Goal: Information Seeking & Learning: Check status

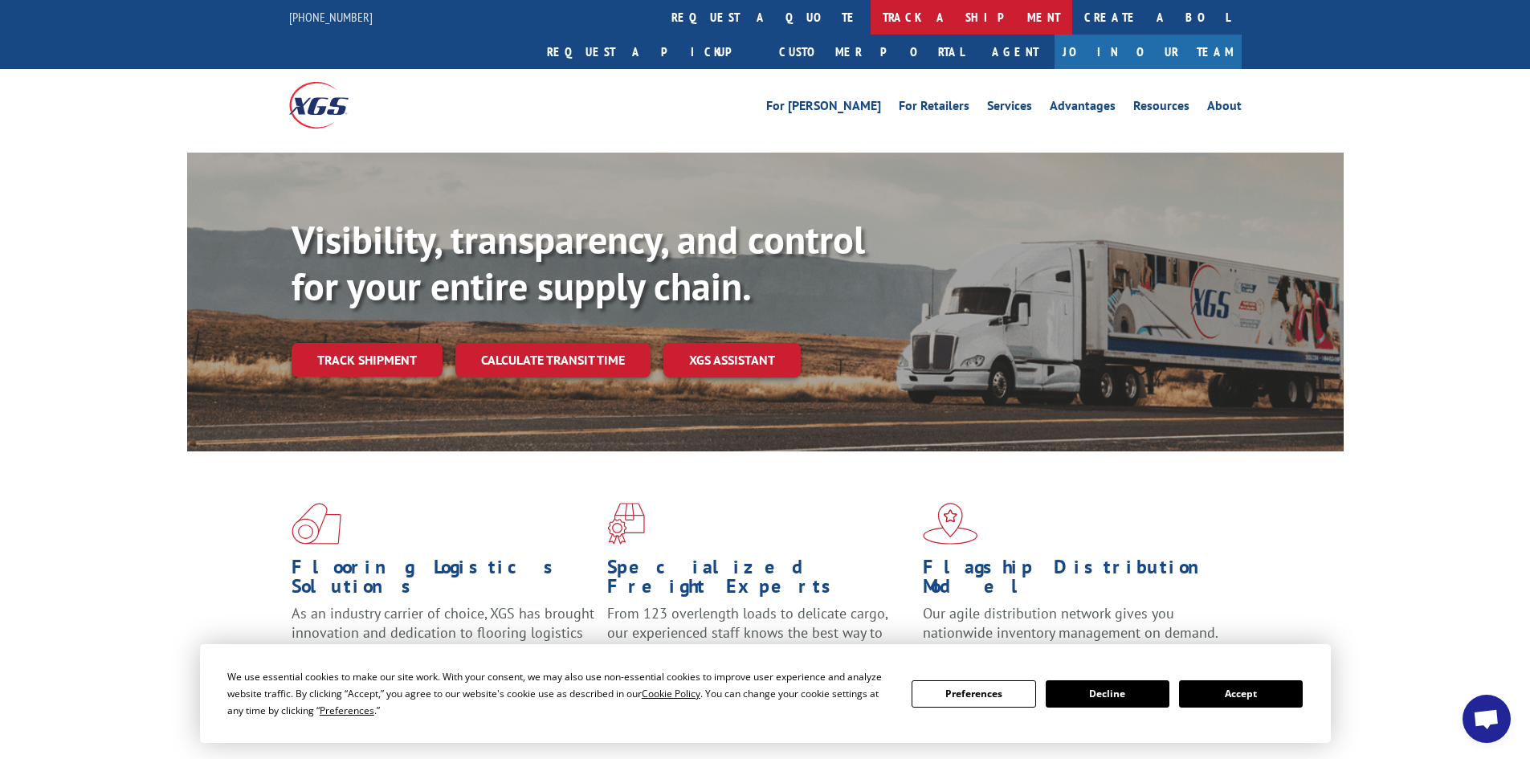
click at [871, 12] on link "track a shipment" at bounding box center [972, 17] width 202 height 35
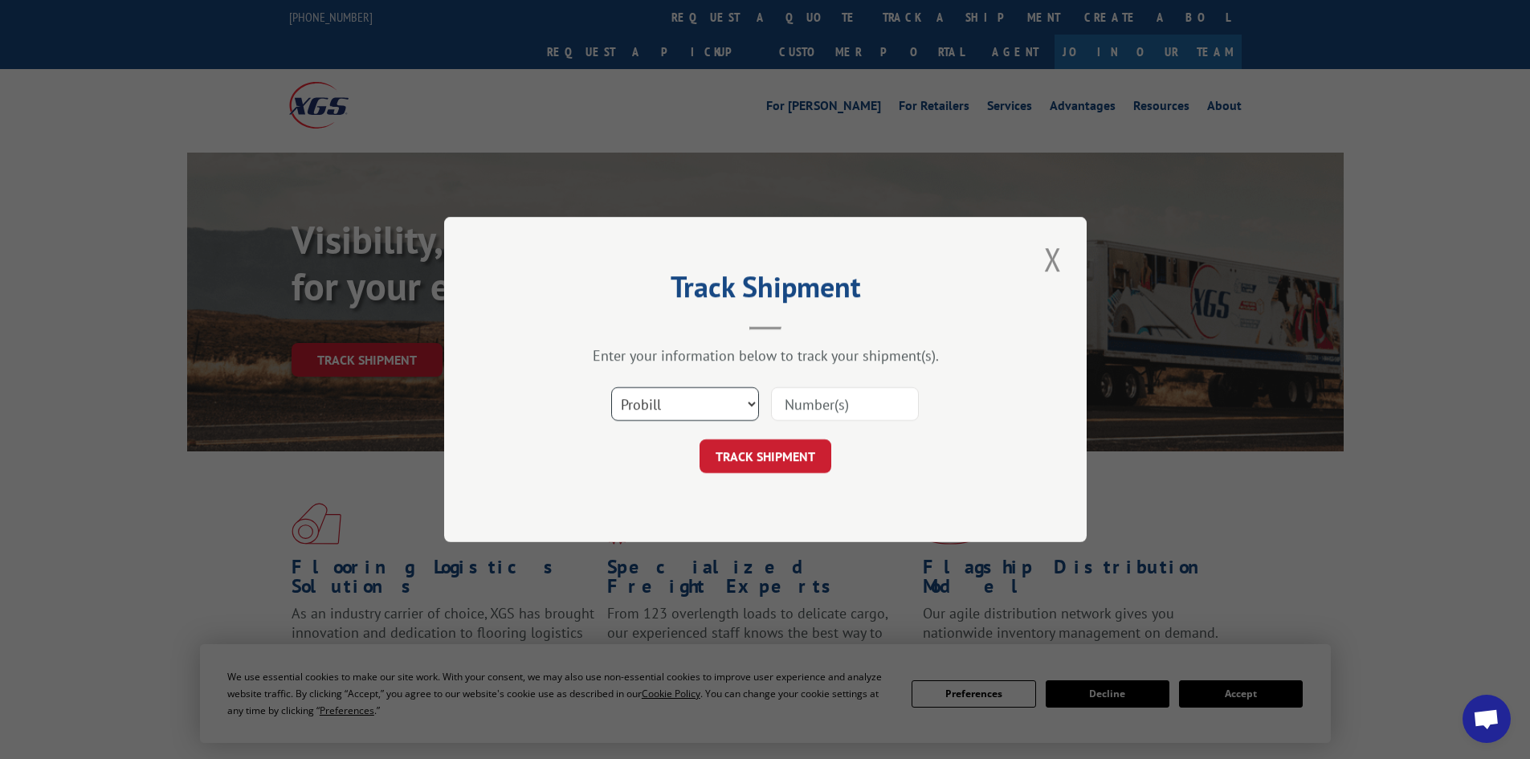
click at [739, 395] on select "Select category... Probill BOL PO" at bounding box center [685, 404] width 148 height 34
select select "po"
click at [611, 387] on select "Select category... Probill BOL PO" at bounding box center [685, 404] width 148 height 34
click at [851, 406] on input at bounding box center [845, 404] width 148 height 34
paste input "03533953"
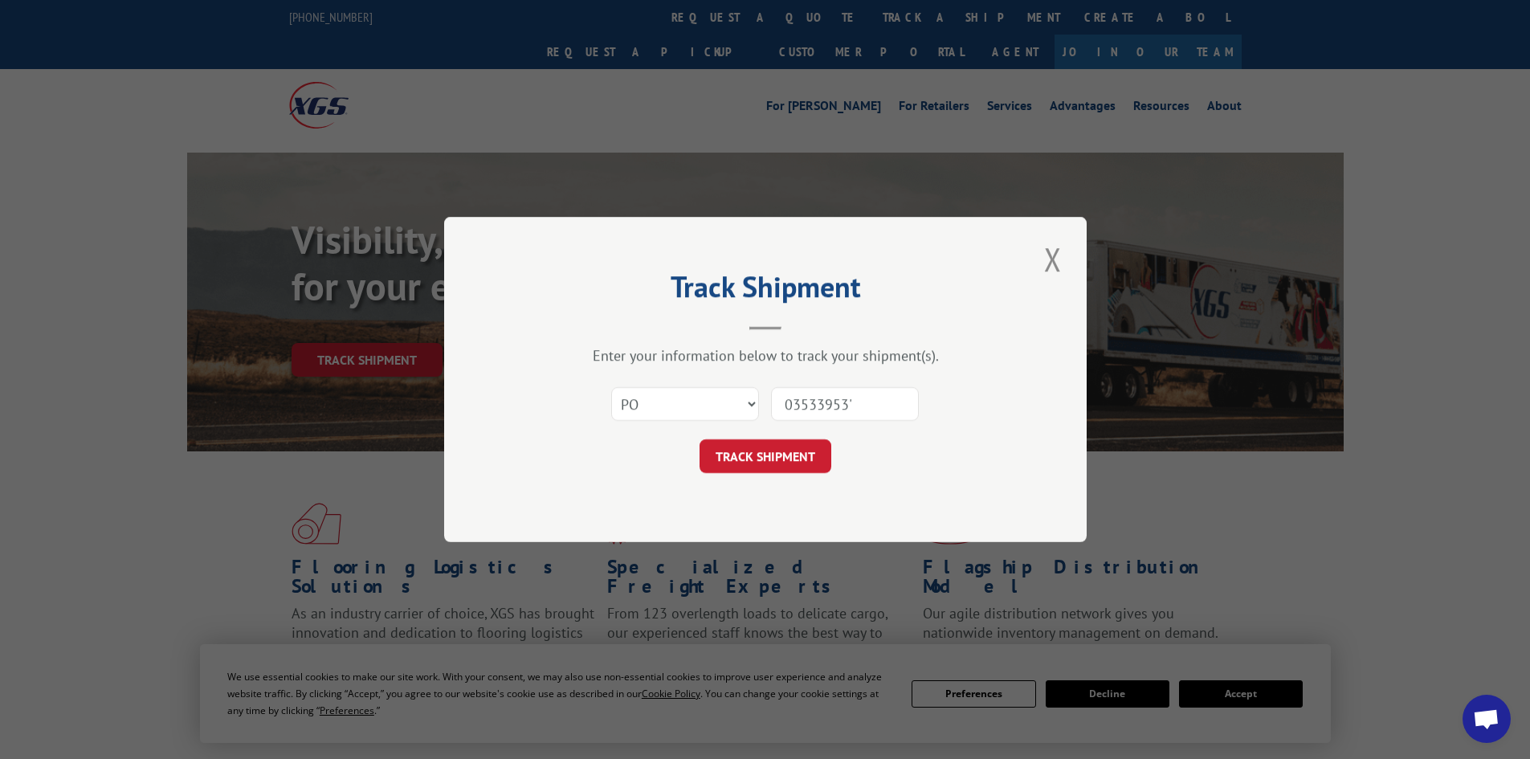
type input "03533953"
click button "TRACK SHIPMENT" at bounding box center [766, 456] width 132 height 34
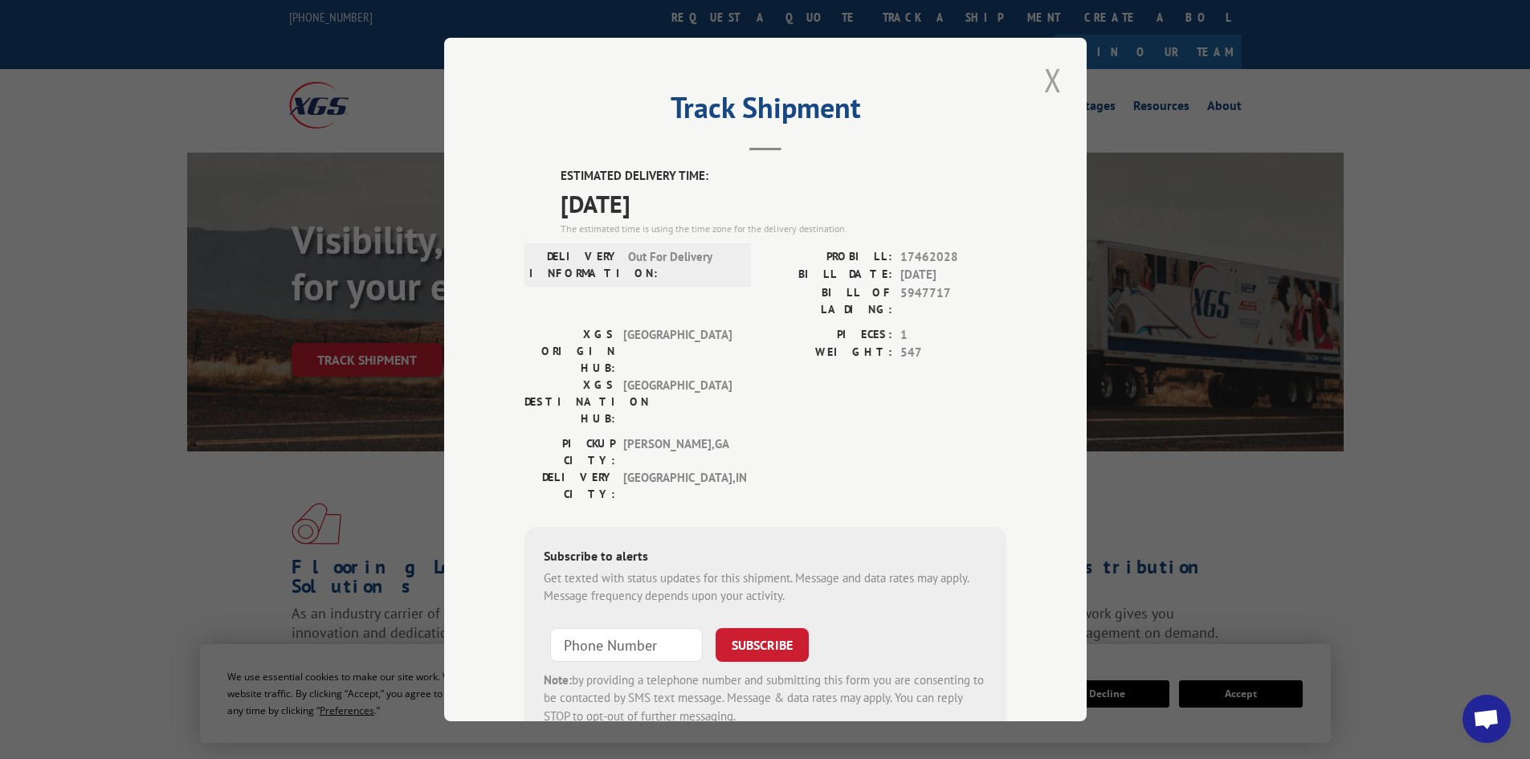
click at [1041, 77] on button "Close modal" at bounding box center [1053, 80] width 27 height 44
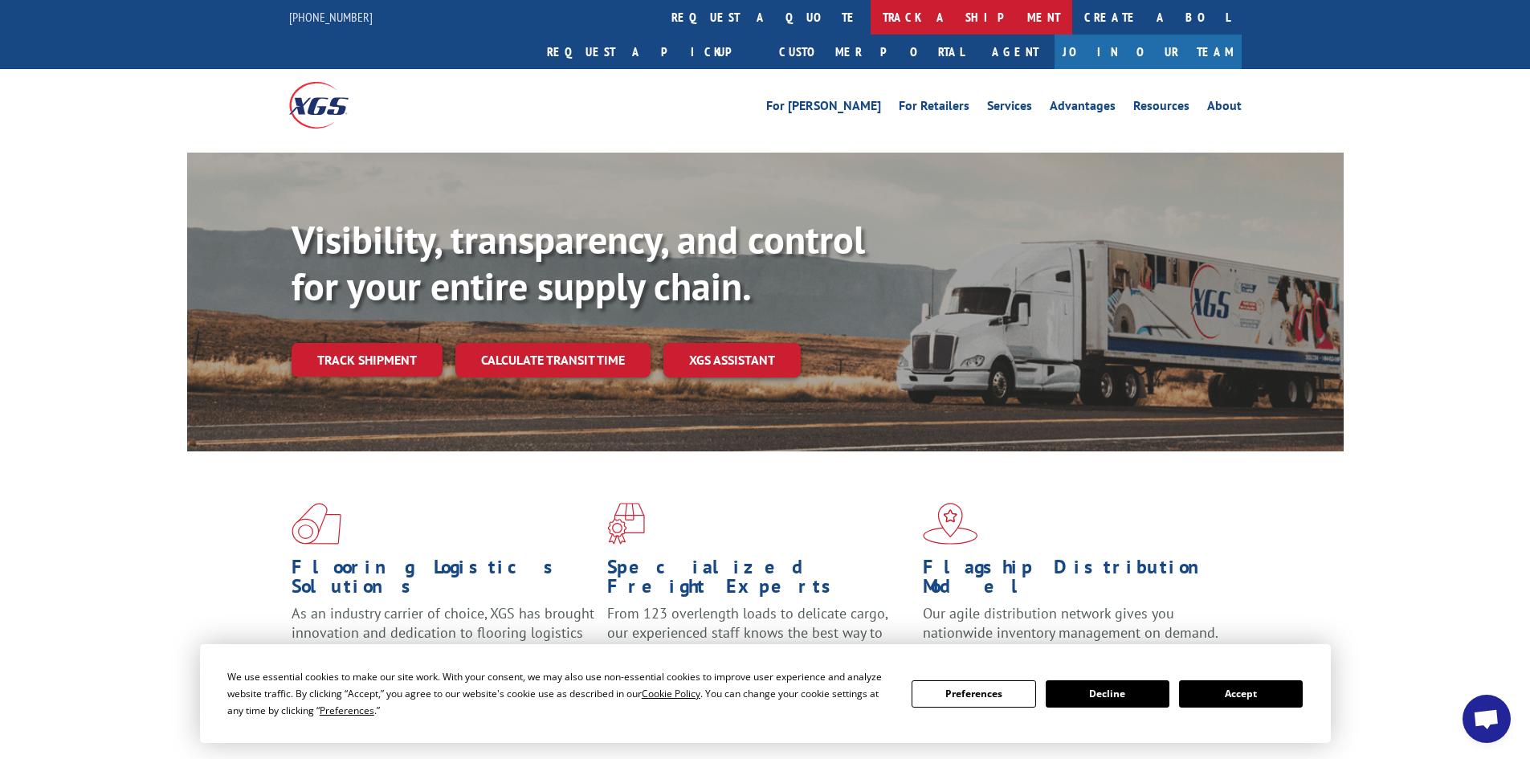
click at [871, 16] on link "track a shipment" at bounding box center [972, 17] width 202 height 35
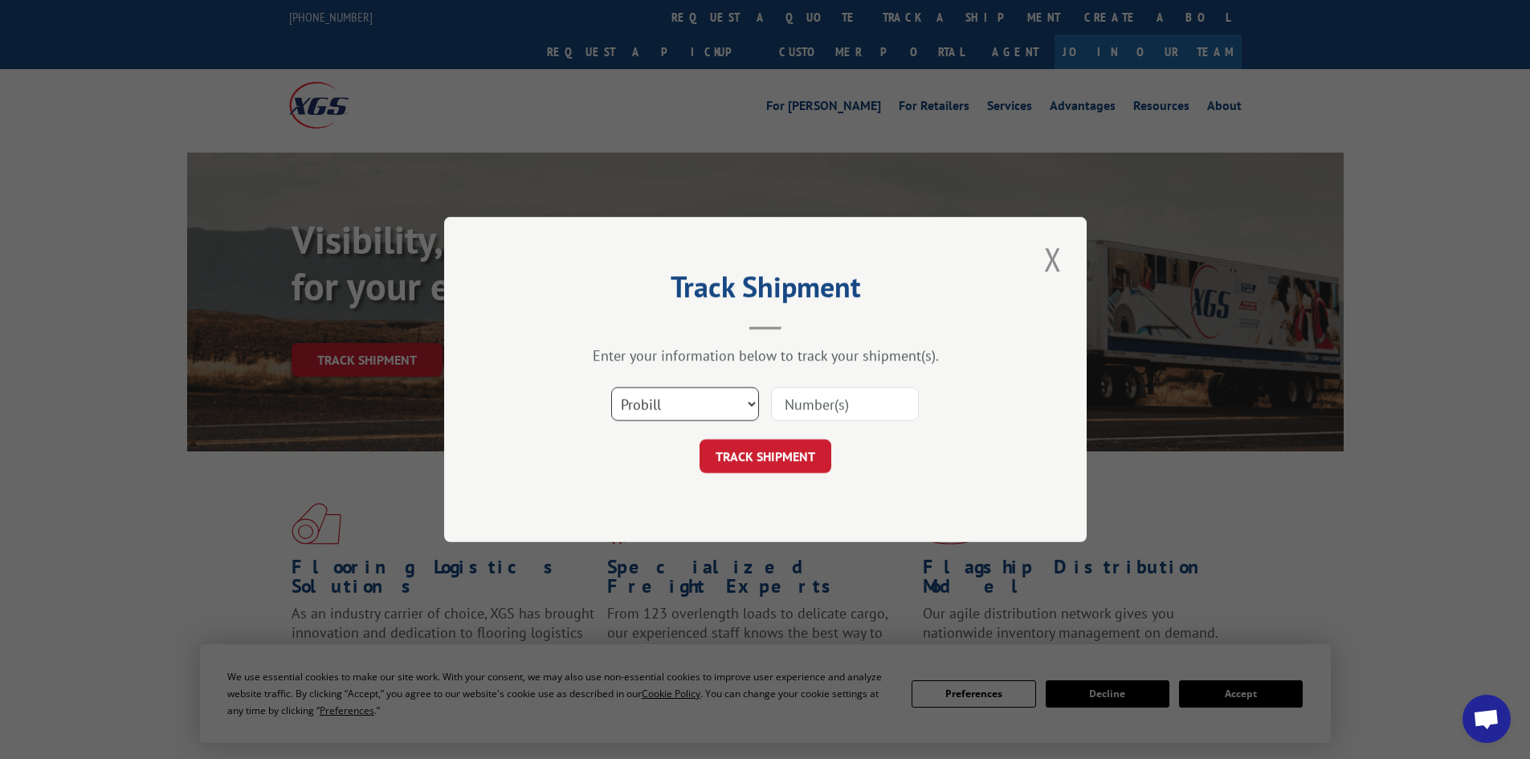
click at [701, 403] on select "Select category... Probill BOL PO" at bounding box center [685, 404] width 148 height 34
select select "po"
click at [611, 387] on select "Select category... Probill BOL PO" at bounding box center [685, 404] width 148 height 34
click at [867, 404] on input at bounding box center [845, 404] width 148 height 34
paste input "03533916"
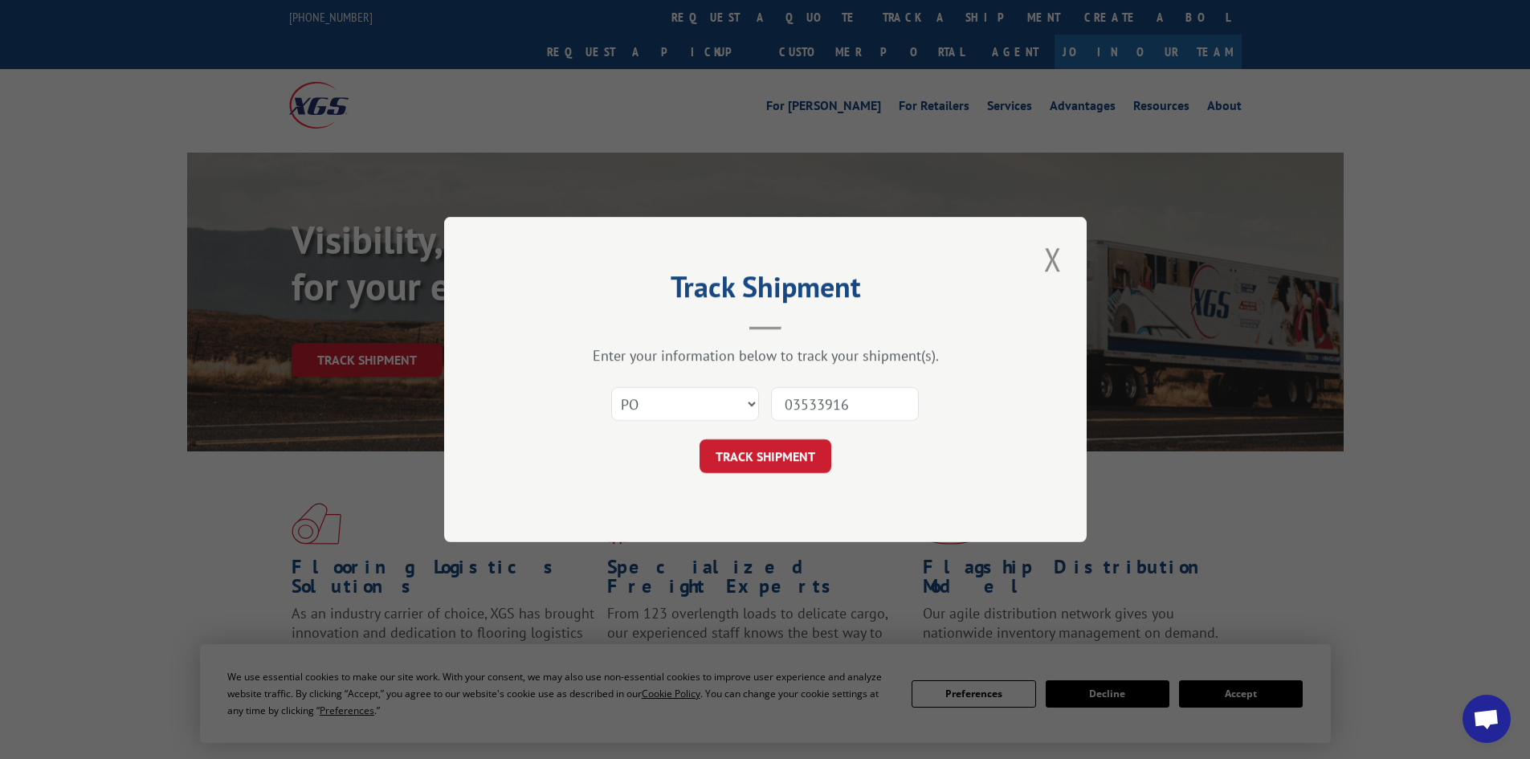
type input "03533916"
click at [700, 439] on button "TRACK SHIPMENT" at bounding box center [766, 456] width 132 height 34
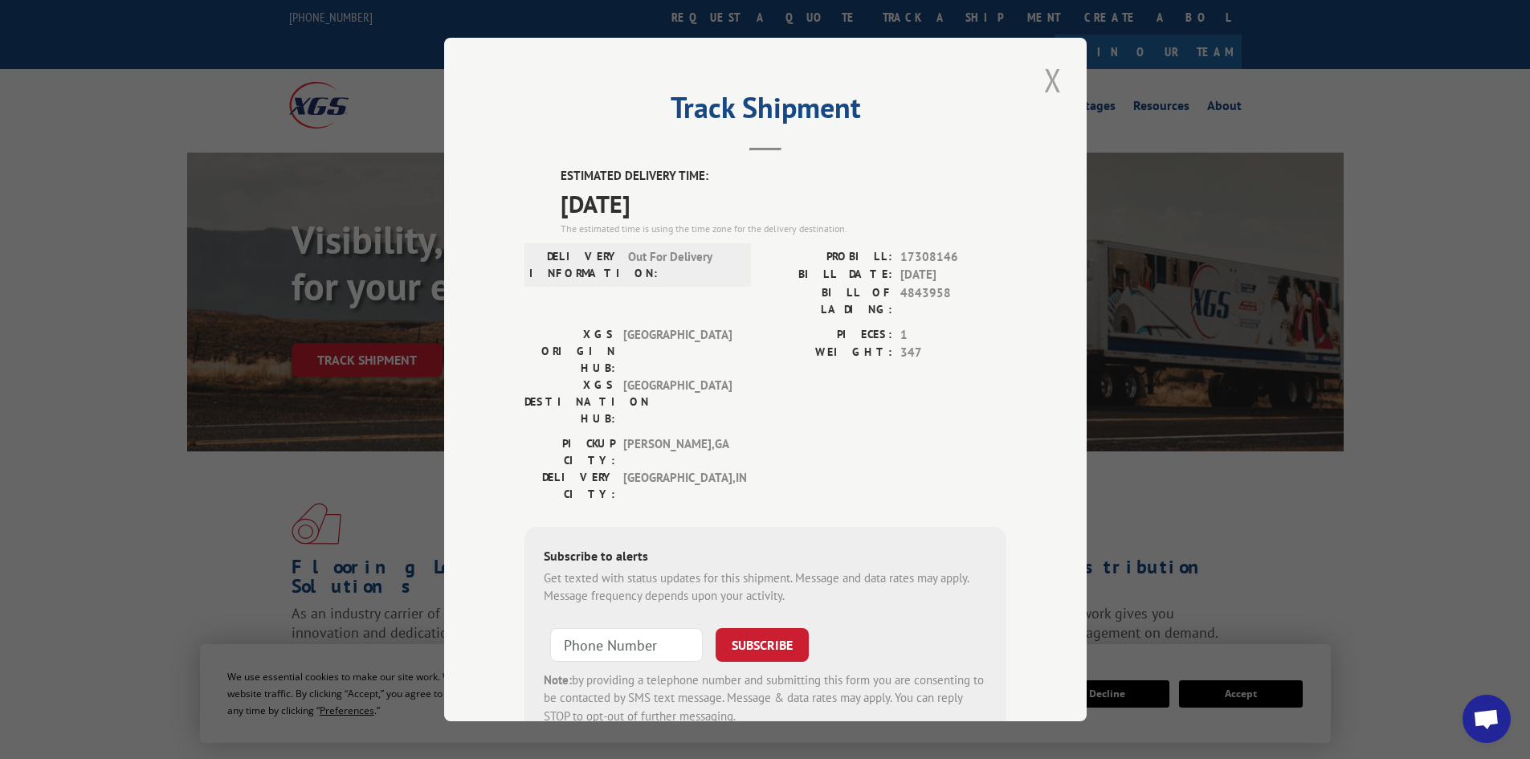
click at [1047, 95] on button "Close modal" at bounding box center [1053, 80] width 27 height 44
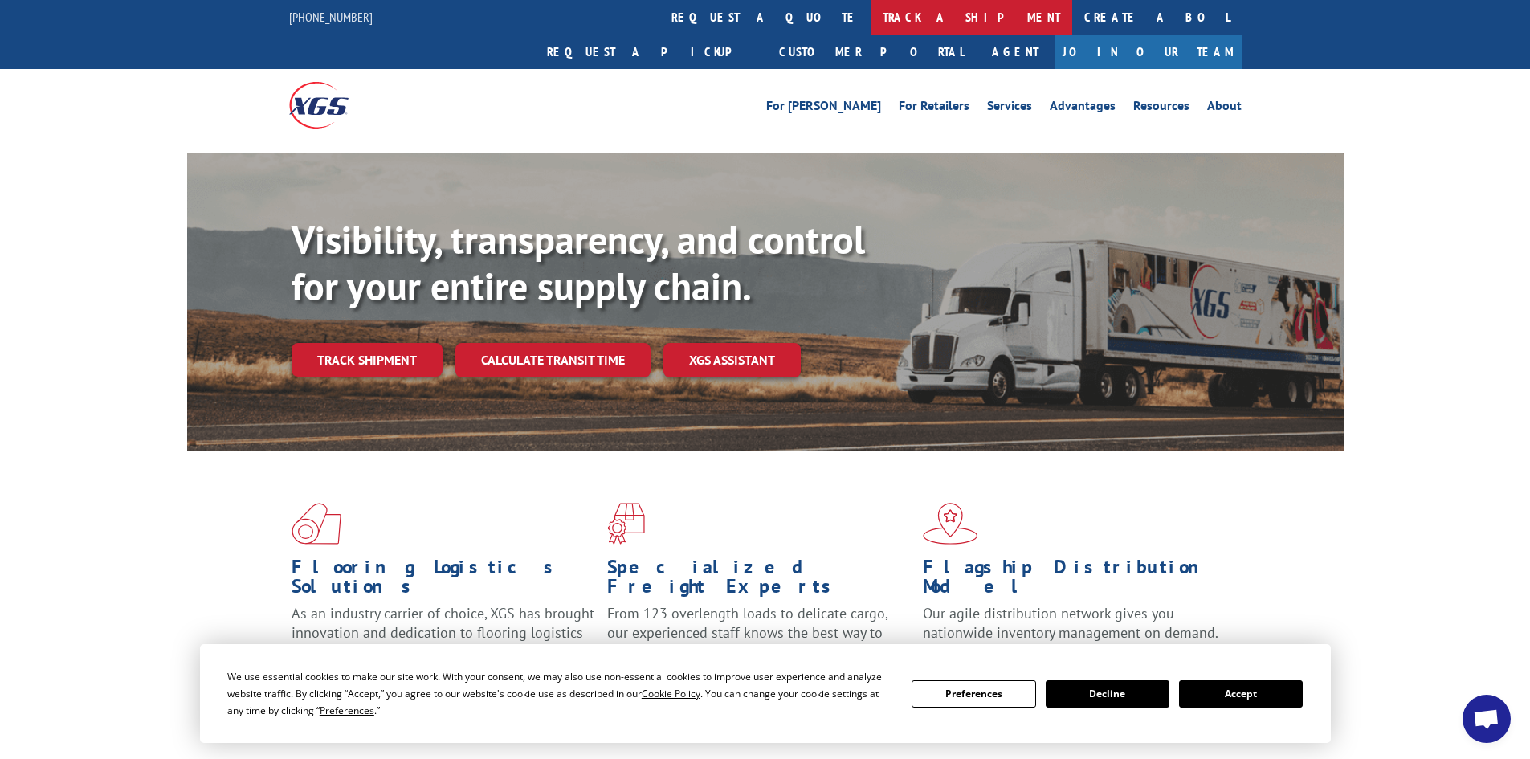
click at [871, 21] on link "track a shipment" at bounding box center [972, 17] width 202 height 35
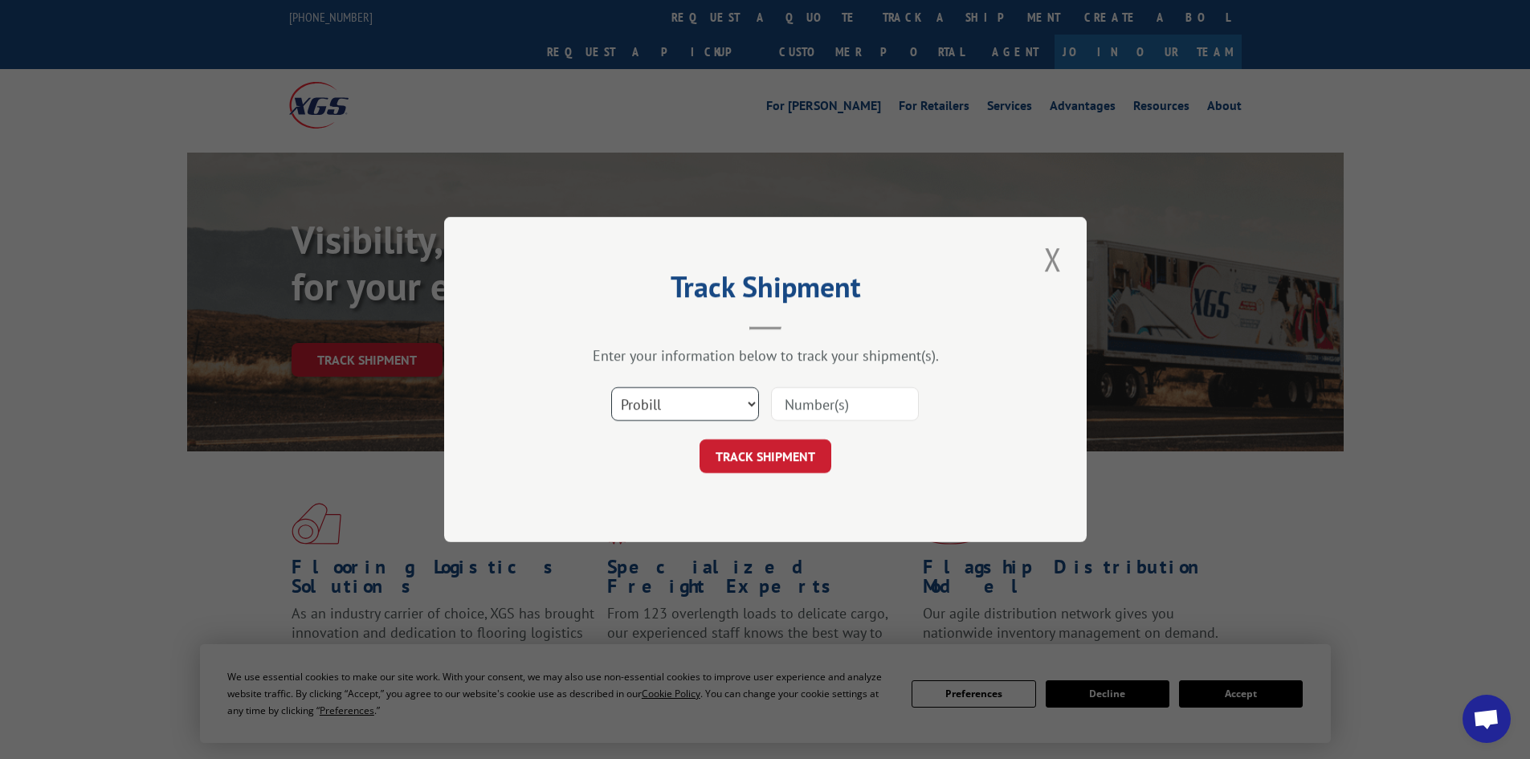
click at [720, 416] on select "Select category... Probill BOL PO" at bounding box center [685, 404] width 148 height 34
select select "po"
click at [611, 387] on select "Select category... Probill BOL PO" at bounding box center [685, 404] width 148 height 34
click at [839, 405] on input at bounding box center [845, 404] width 148 height 34
paste input "03533920"
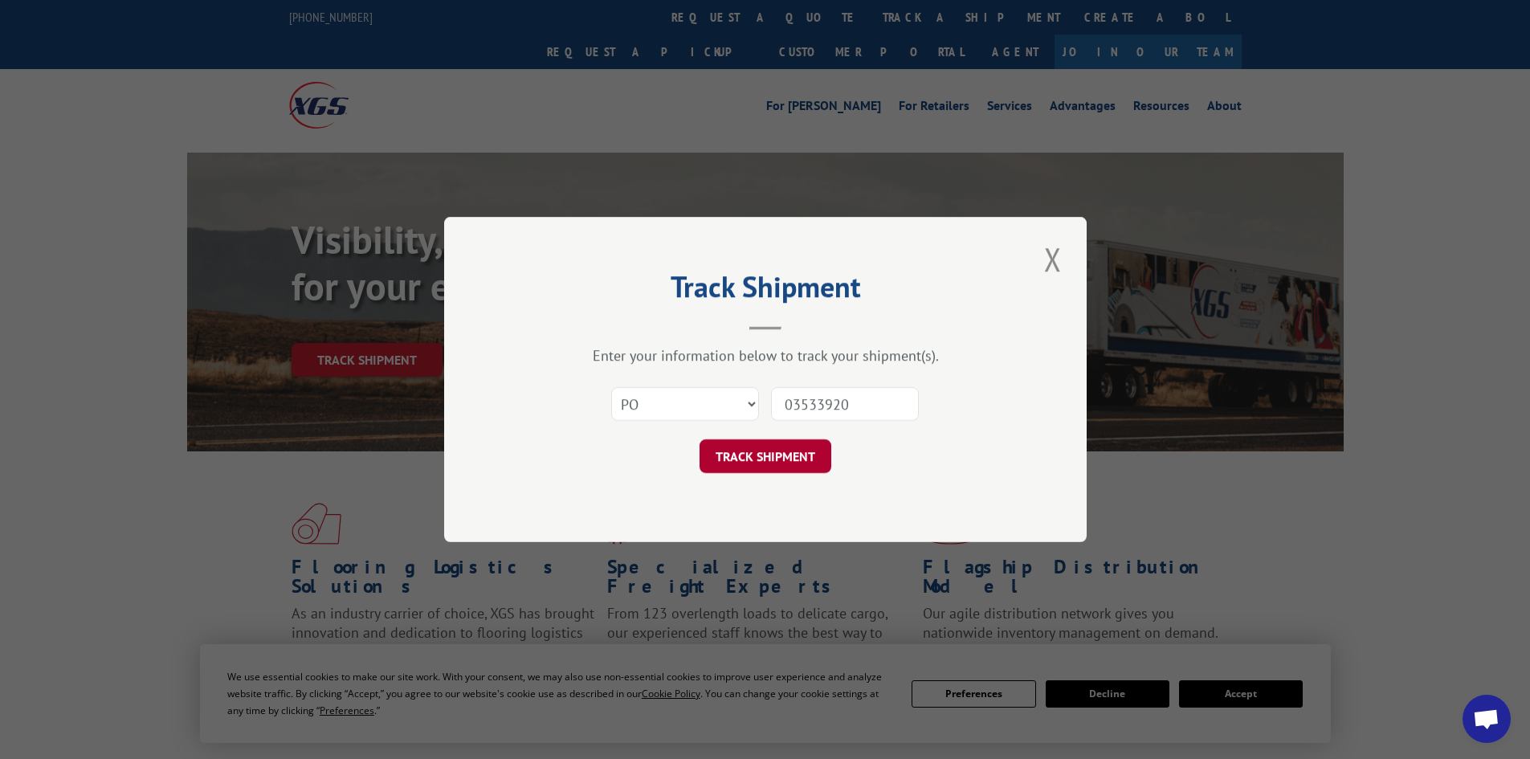
type input "03533920"
click at [807, 453] on button "TRACK SHIPMENT" at bounding box center [766, 456] width 132 height 34
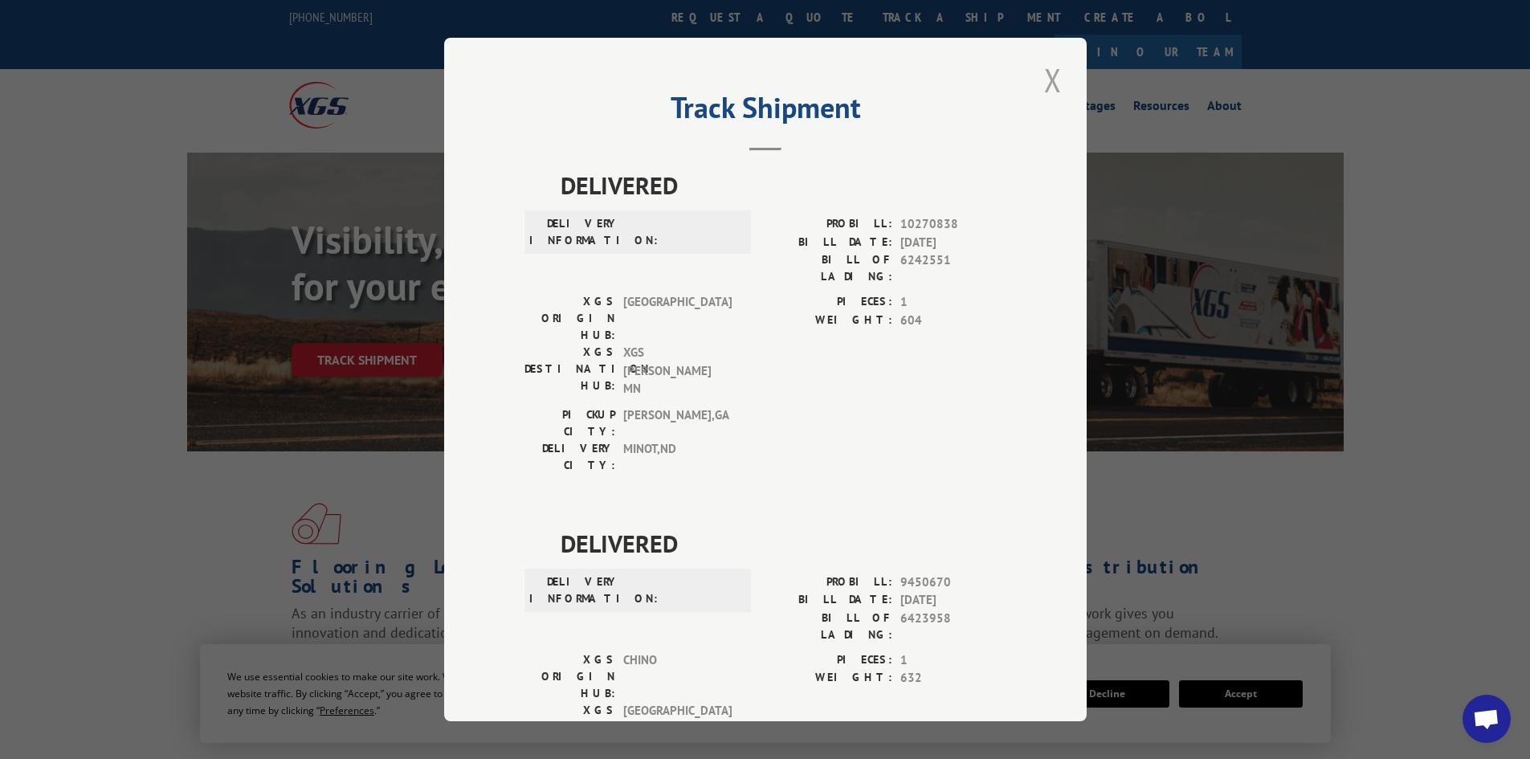
click at [1040, 88] on button "Close modal" at bounding box center [1053, 80] width 27 height 44
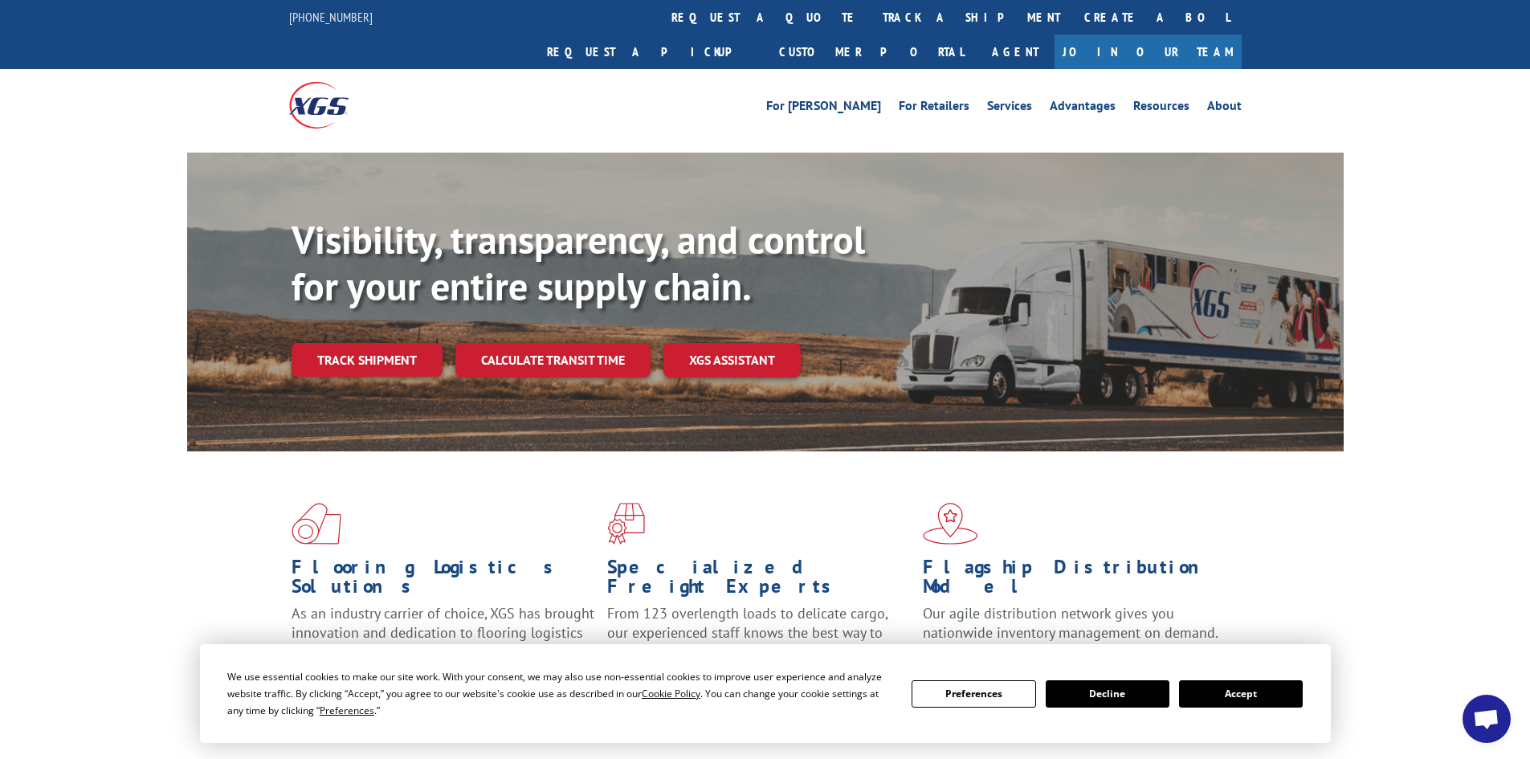
click at [871, 18] on link "track a shipment" at bounding box center [972, 17] width 202 height 35
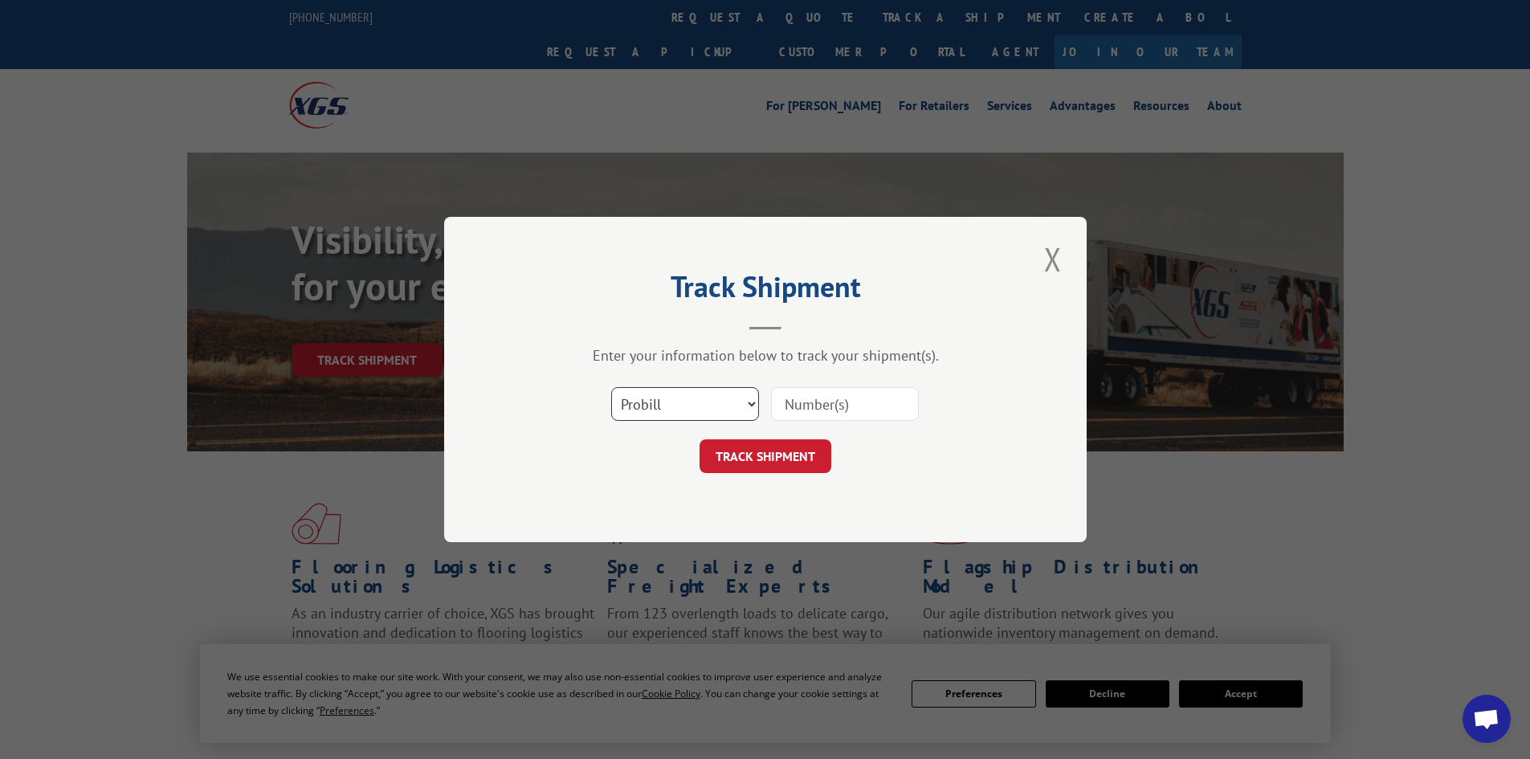
click at [717, 387] on select "Select category... Probill BOL PO" at bounding box center [685, 404] width 148 height 34
select select "po"
click at [611, 387] on select "Select category... Probill BOL PO" at bounding box center [685, 404] width 148 height 34
click at [845, 395] on input at bounding box center [845, 404] width 148 height 34
paste input "03533840"
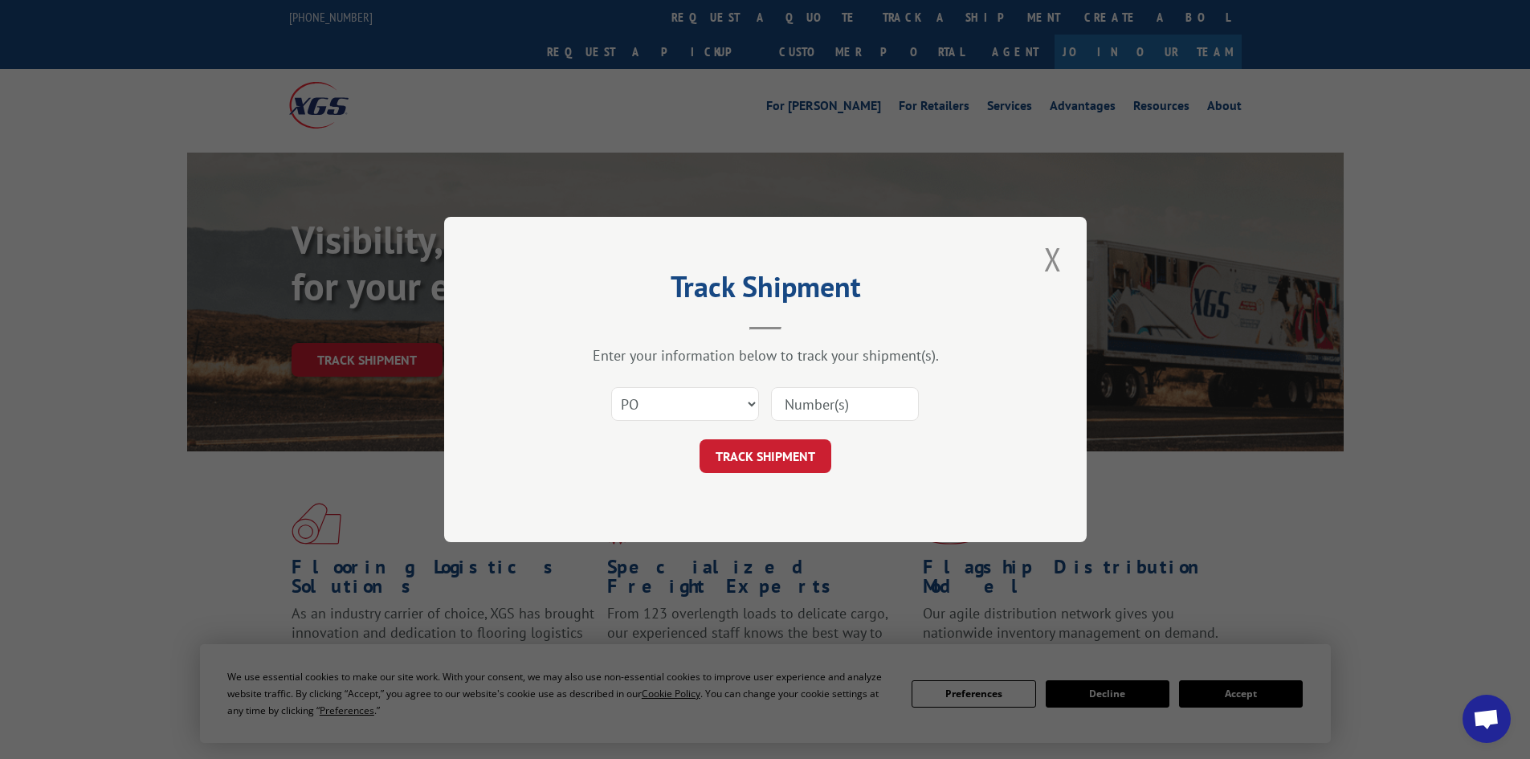
type input "03533840"
click button "TRACK SHIPMENT" at bounding box center [766, 456] width 132 height 34
